Goal: Task Accomplishment & Management: Manage account settings

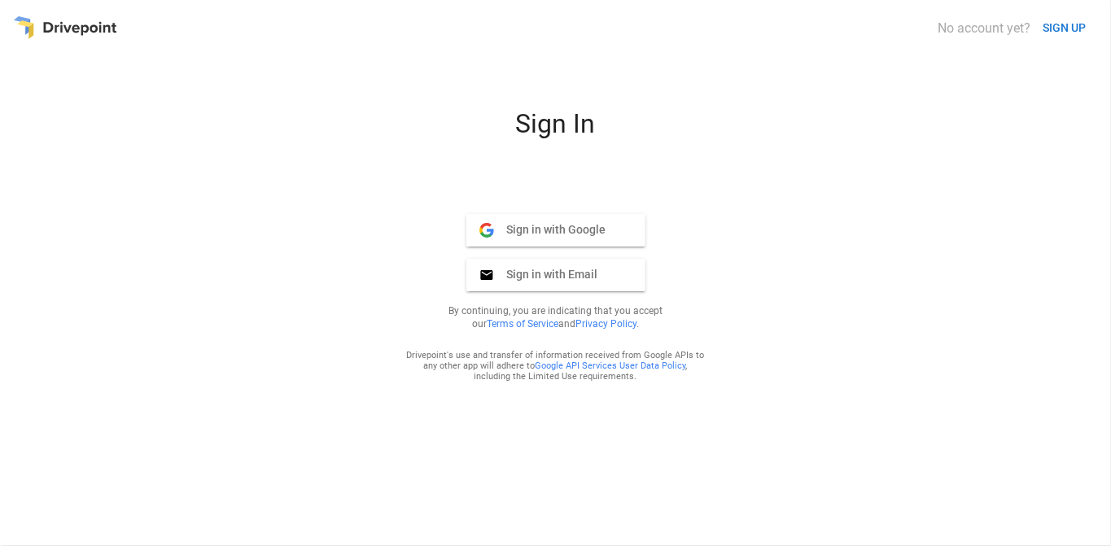
click at [552, 234] on span "Sign in with Google" at bounding box center [550, 229] width 112 height 15
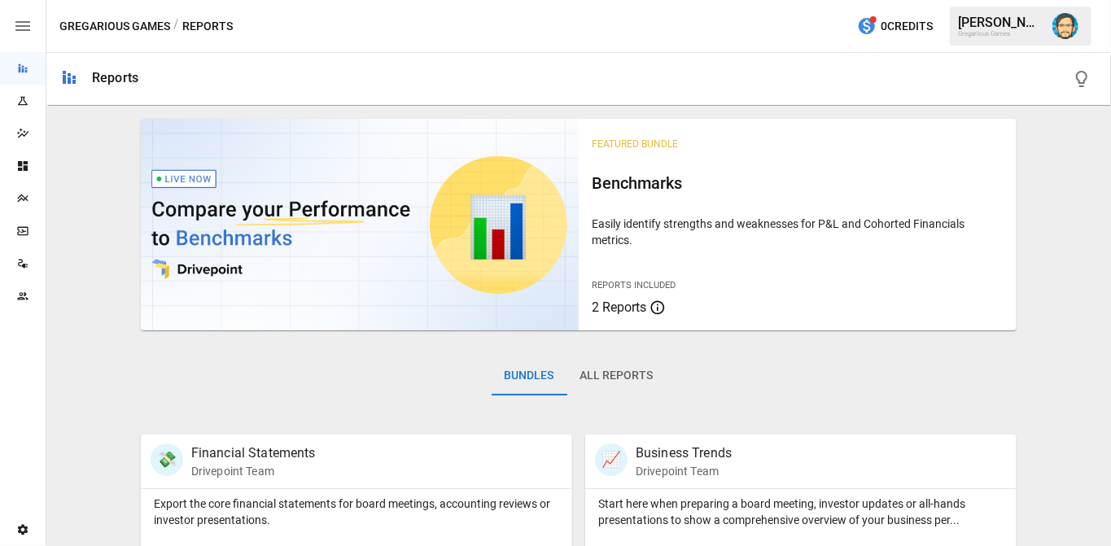
click at [536, 90] on div at bounding box center [624, 79] width 947 height 52
click at [1062, 22] on img "Dana Basken" at bounding box center [1065, 26] width 26 height 26
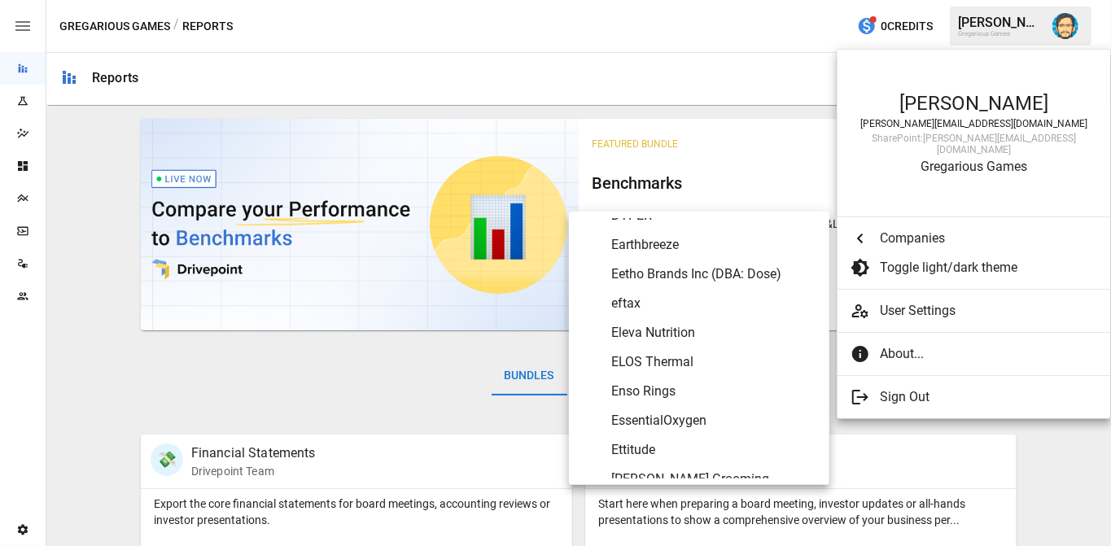
scroll to position [2385, 0]
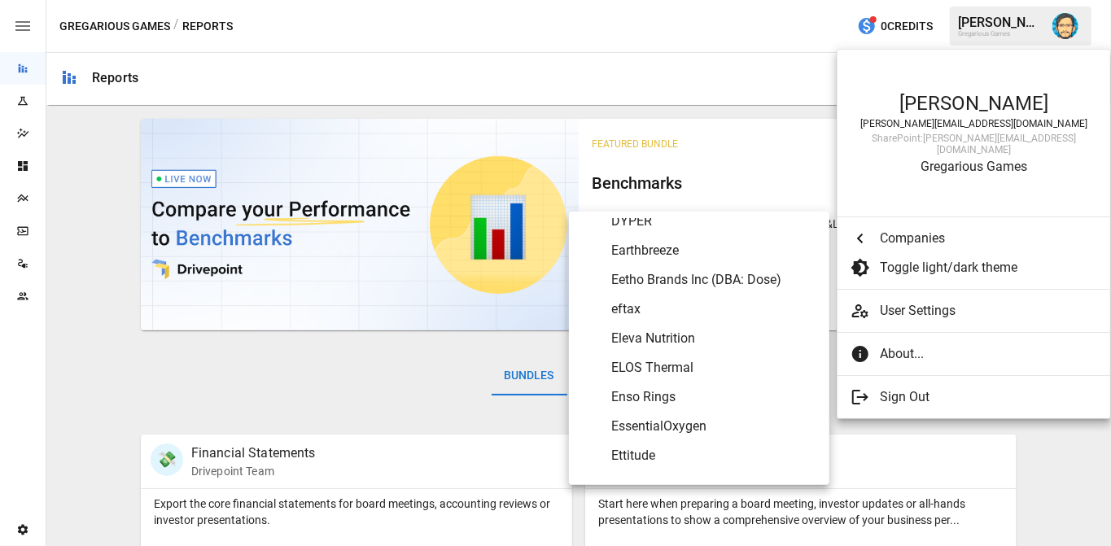
click at [677, 250] on span "Earthbreeze" at bounding box center [713, 251] width 205 height 20
